Goal: Information Seeking & Learning: Learn about a topic

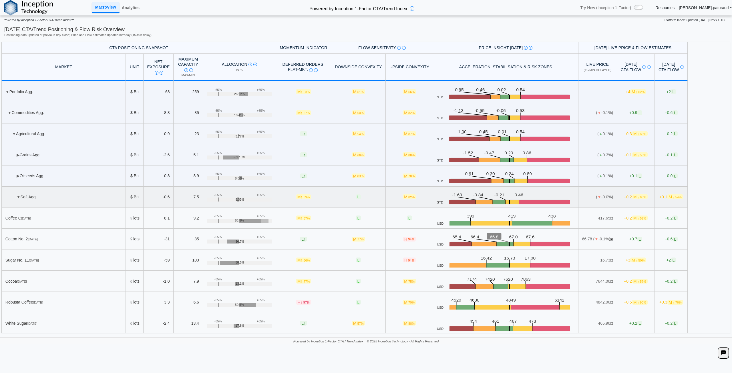
scroll to position [86, 0]
click at [626, 250] on td "+3 M ↑ 50%" at bounding box center [636, 260] width 38 height 21
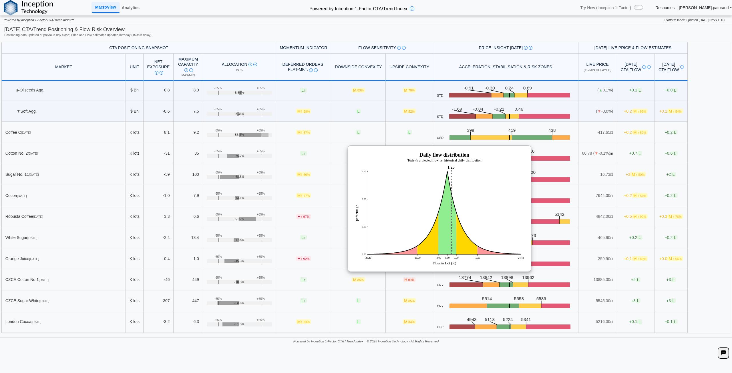
click at [698, 172] on table "CTA Positioning Snapshot Momentum Indicator Flow Sensitivity Measures risk that…" at bounding box center [365, 187] width 729 height 291
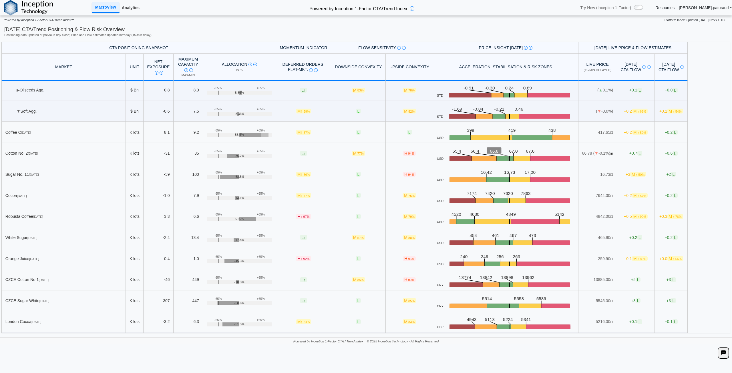
click at [130, 9] on link "Analytics" at bounding box center [131, 8] width 22 height 10
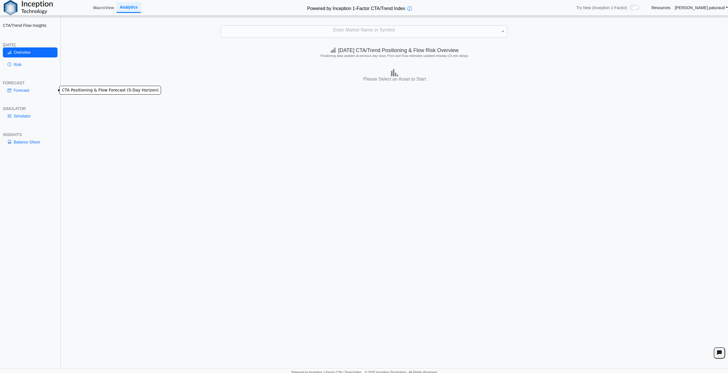
click at [31, 90] on link "Forecast" at bounding box center [30, 91] width 55 height 10
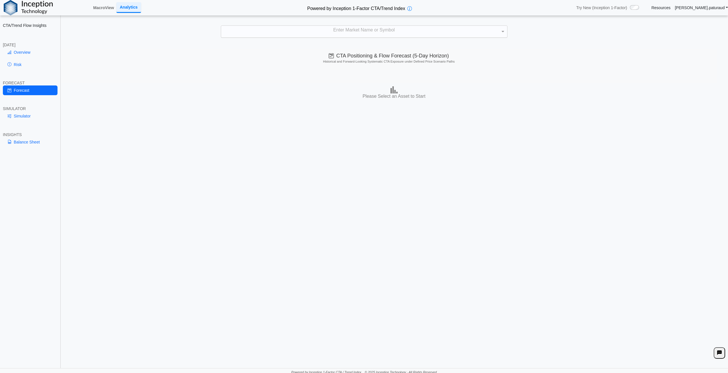
click at [375, 29] on div "Enter Market Name or Symbol" at bounding box center [364, 32] width 286 height 12
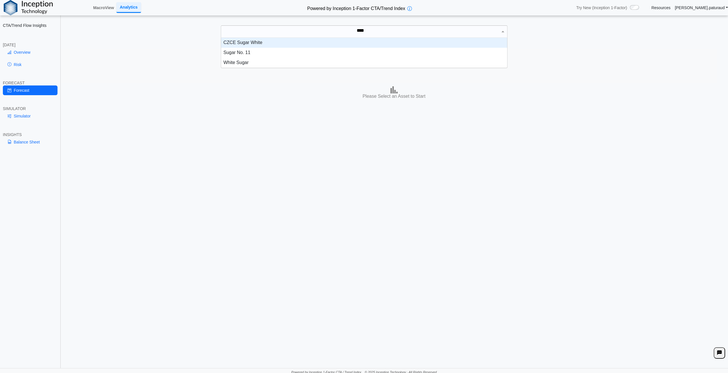
scroll to position [26, 282]
type input "*****"
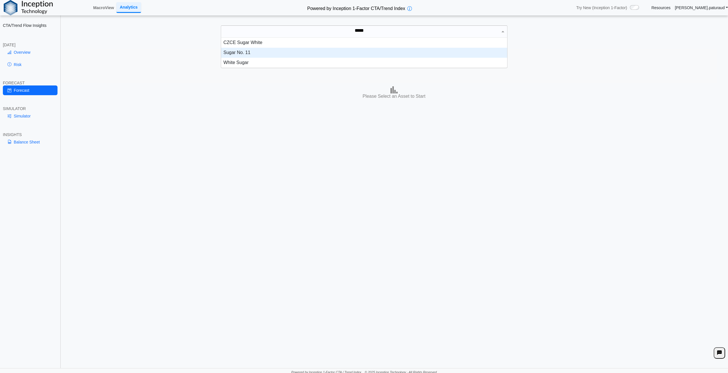
click at [249, 53] on div "Sugar No. 11" at bounding box center [364, 53] width 286 height 10
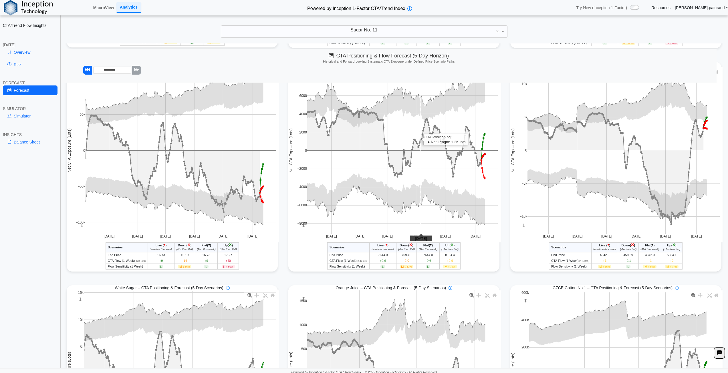
scroll to position [257, 0]
